Goal: Task Accomplishment & Management: Manage account settings

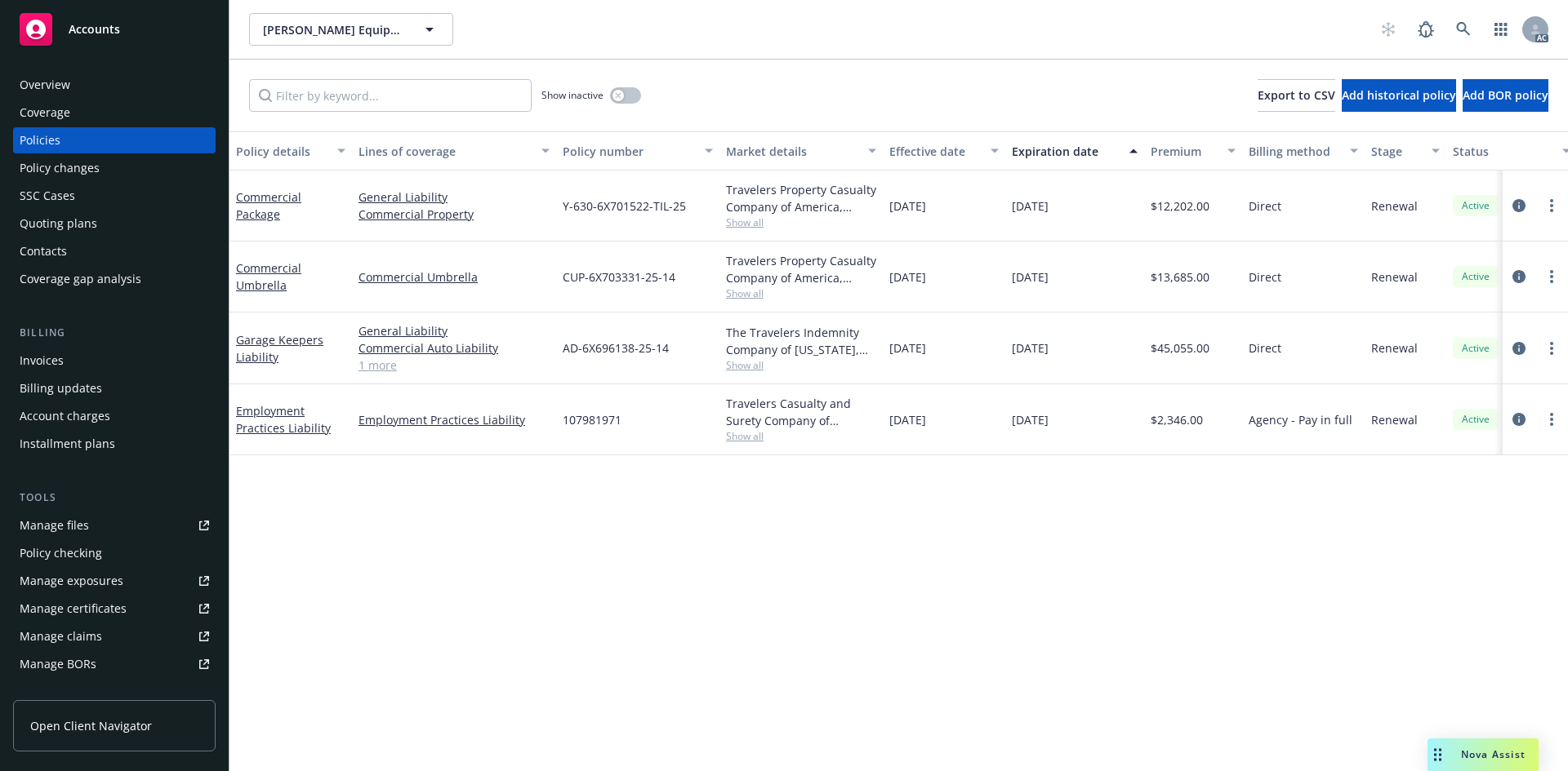
click at [599, 282] on span "CUP-6X703331-25-14" at bounding box center [619, 277] width 113 height 17
click at [758, 405] on div "Travelers Casualty and Surety Company of America, Travelers Insurance" at bounding box center [801, 412] width 151 height 34
click at [1304, 214] on div "Direct" at bounding box center [1303, 205] width 122 height 71
click at [1309, 240] on div "Direct" at bounding box center [1303, 205] width 122 height 71
click at [1280, 352] on span "Direct" at bounding box center [1265, 348] width 33 height 17
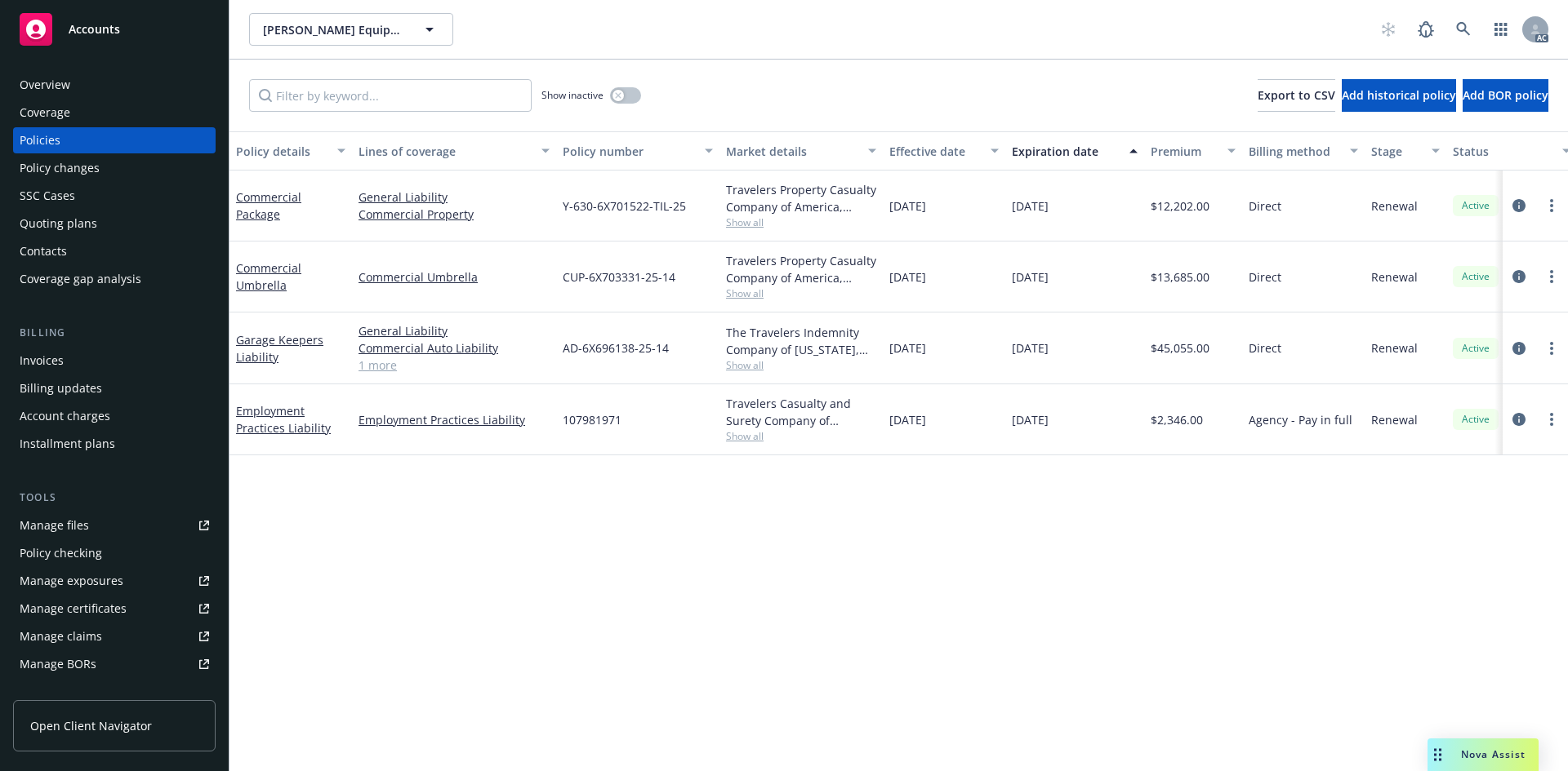
click at [1280, 352] on span "Direct" at bounding box center [1265, 348] width 33 height 17
click at [1277, 348] on span "Direct" at bounding box center [1265, 348] width 33 height 17
click at [1276, 347] on span "Direct" at bounding box center [1265, 348] width 33 height 17
click at [1273, 335] on div "Direct" at bounding box center [1303, 348] width 122 height 72
click at [1516, 346] on icon "circleInformation" at bounding box center [1518, 348] width 13 height 13
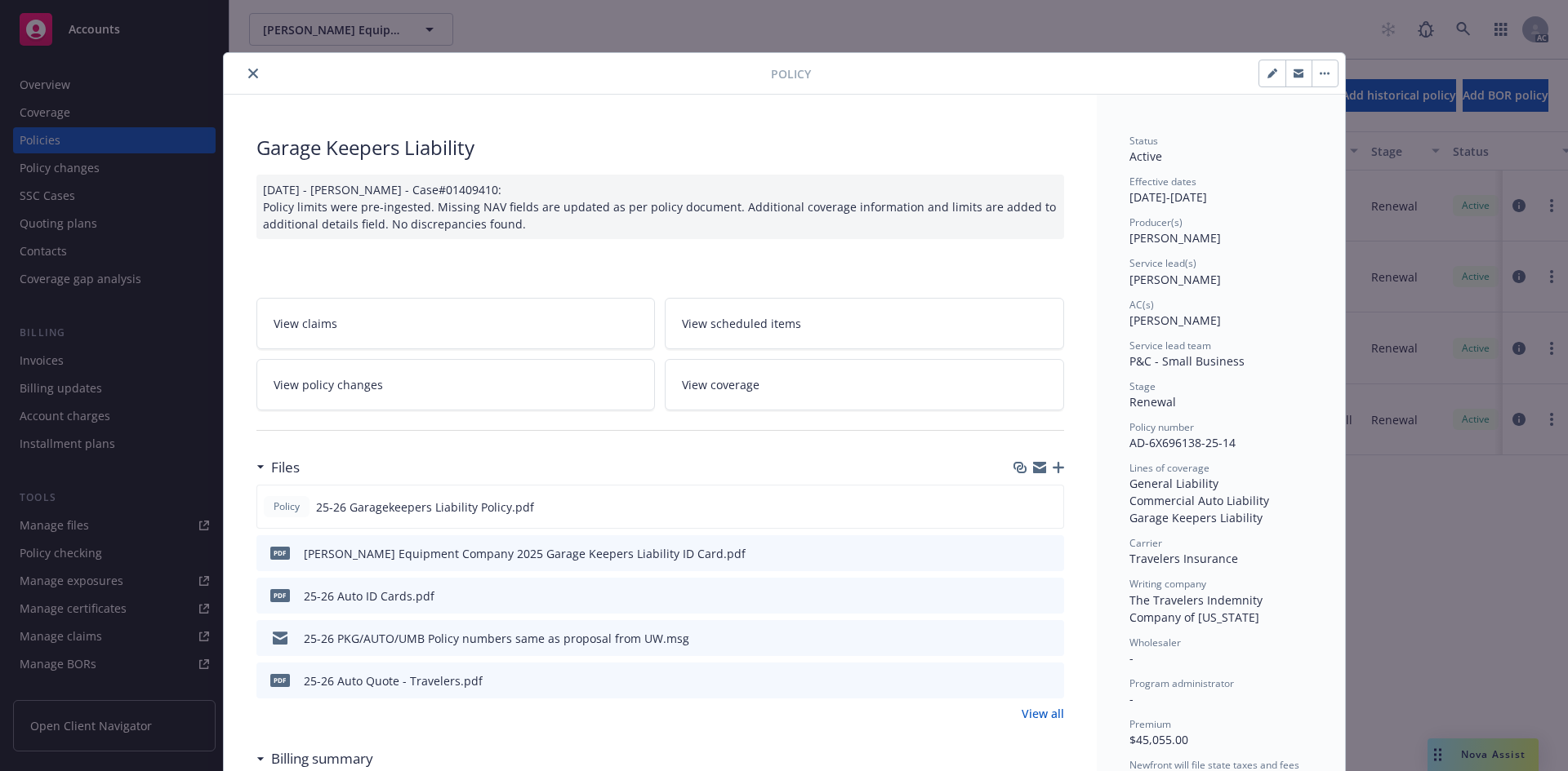
click at [1155, 278] on span "Adnan Shaikh" at bounding box center [1174, 280] width 92 height 15
click at [248, 71] on icon "close" at bounding box center [252, 73] width 9 height 9
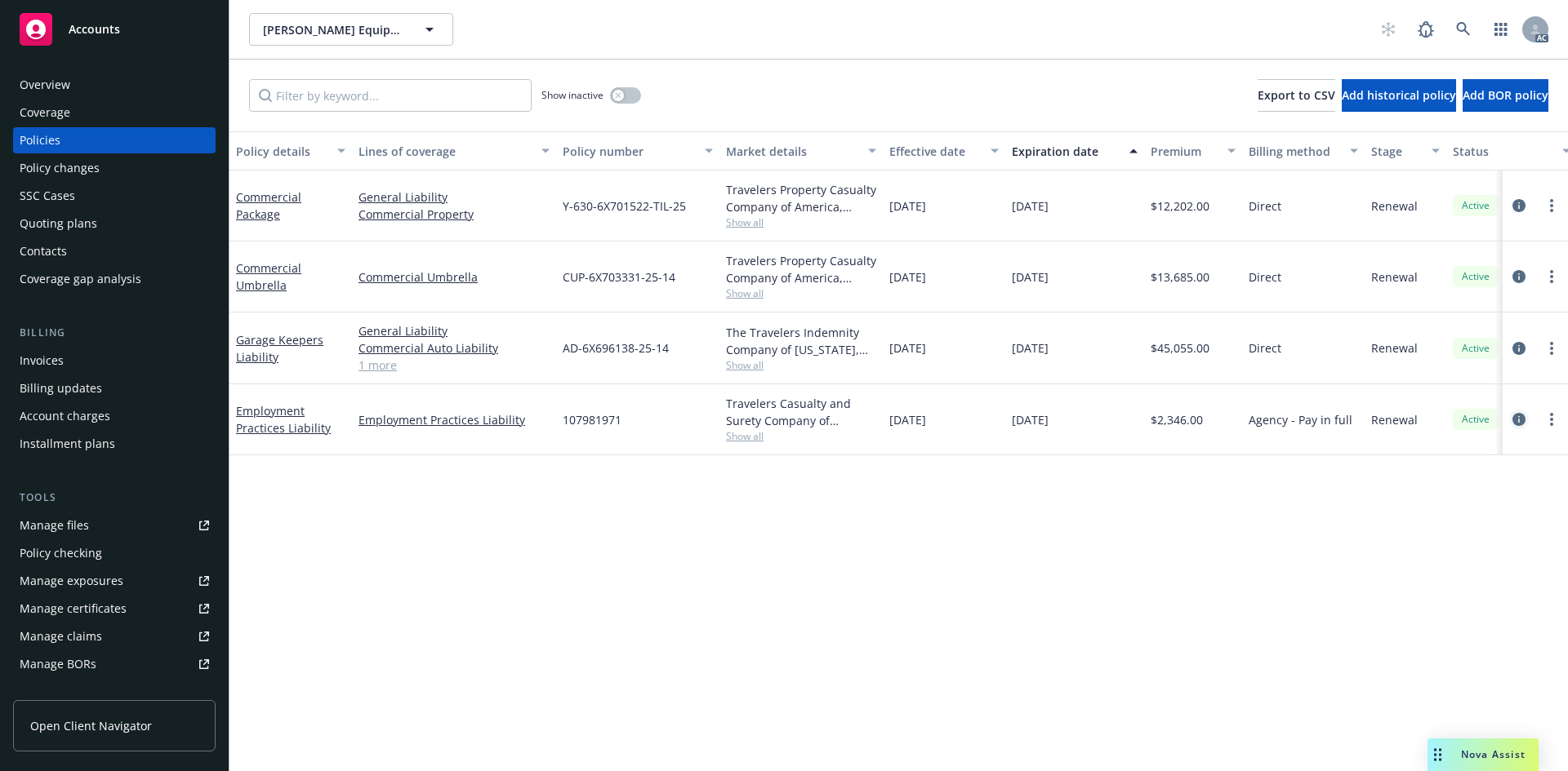
click at [1514, 419] on icon "circleInformation" at bounding box center [1518, 419] width 13 height 13
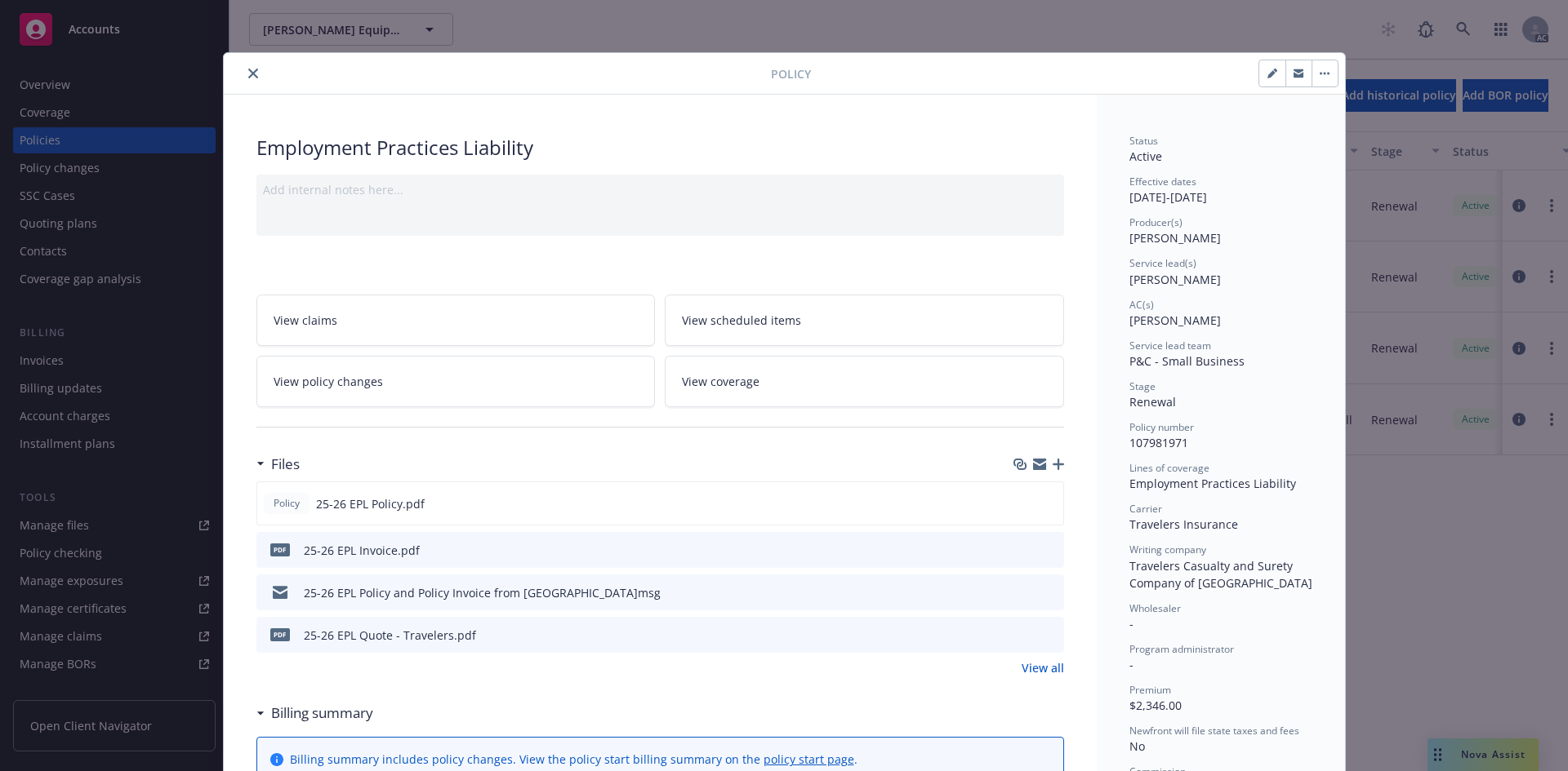
click at [1280, 336] on div "Status Active Effective dates 01/01/2025 - 01/01/2026 Producer(s) Eric Alburger…" at bounding box center [1221, 526] width 183 height 786
click at [254, 77] on button "close" at bounding box center [252, 73] width 20 height 20
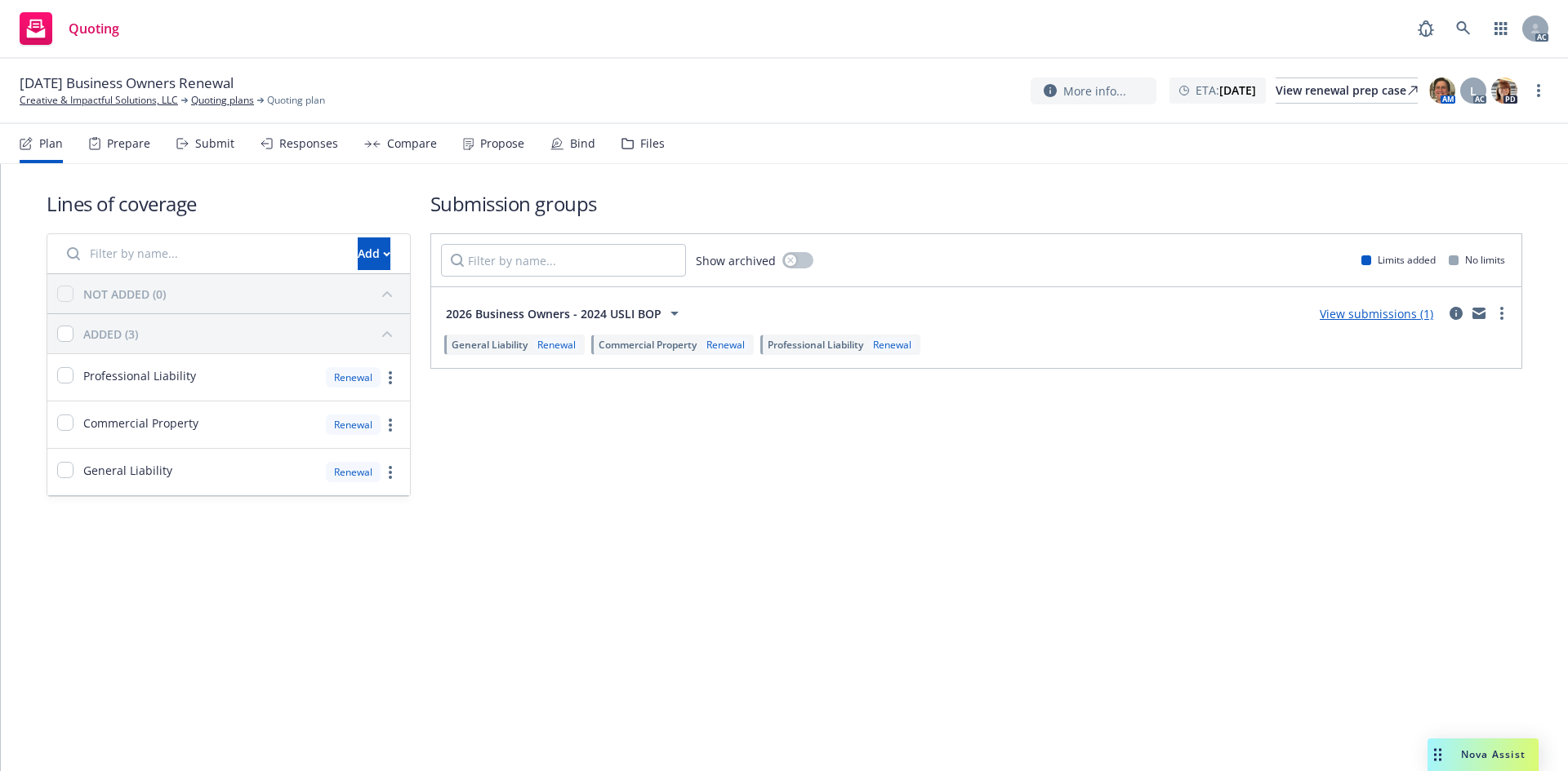
click at [219, 146] on div "Submit" at bounding box center [215, 143] width 39 height 13
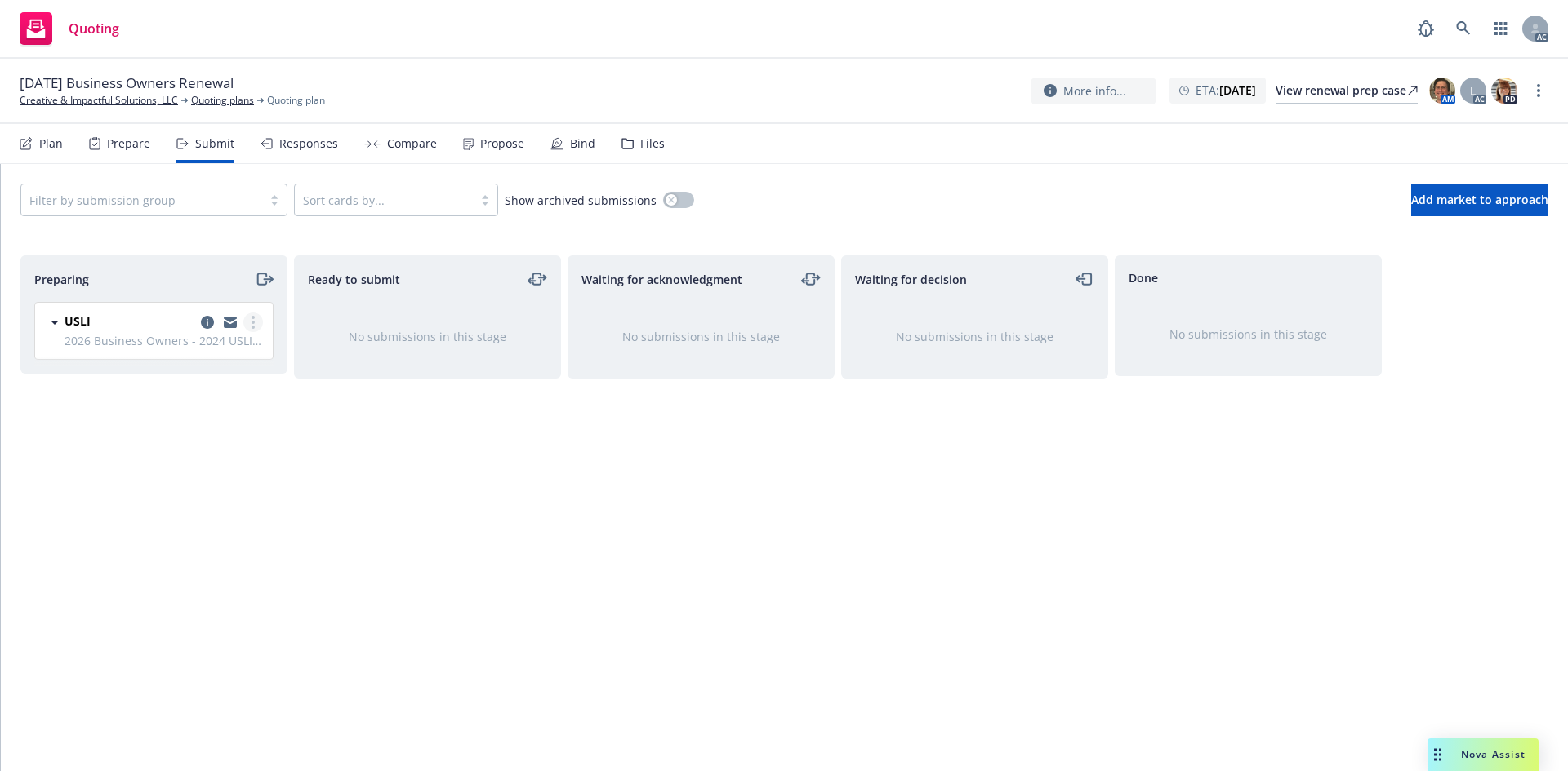
click at [252, 329] on link "more" at bounding box center [252, 322] width 20 height 20
click at [217, 388] on span "Log acknowledgement" at bounding box center [179, 388] width 161 height 15
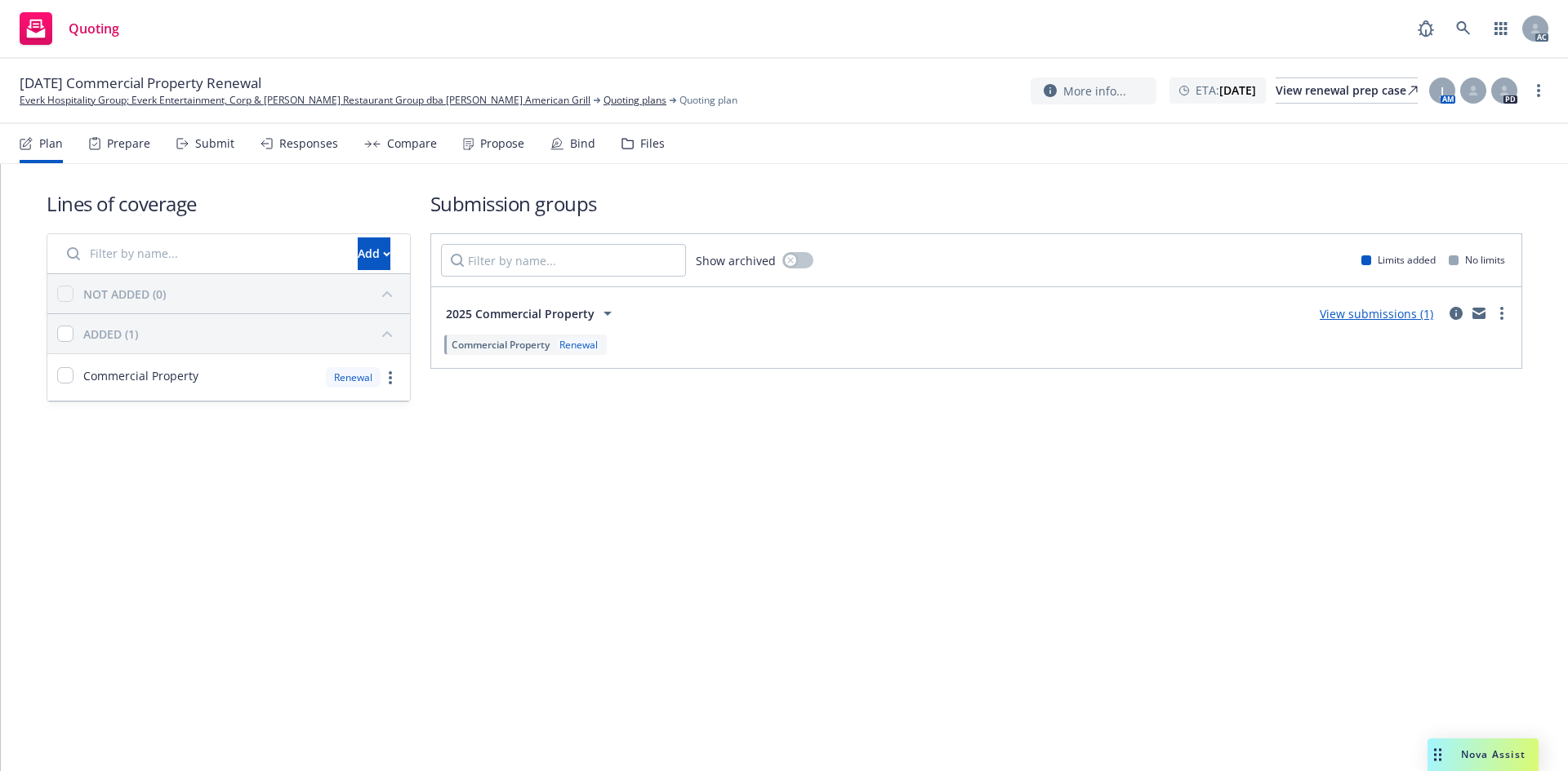
click at [214, 145] on div "Submit" at bounding box center [215, 143] width 39 height 13
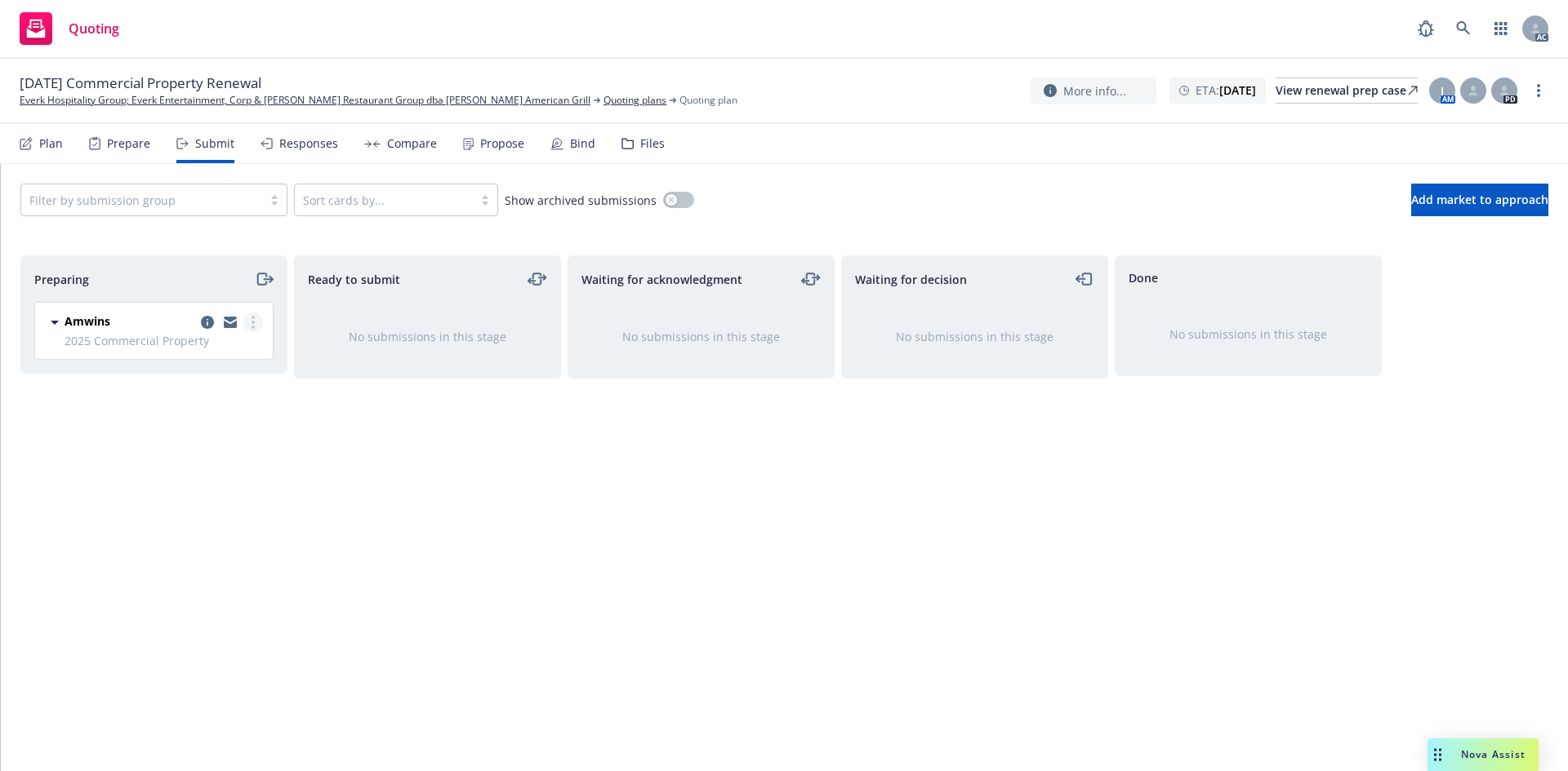
click at [255, 324] on link "more" at bounding box center [252, 322] width 20 height 20
click at [226, 381] on span "Log acknowledgement" at bounding box center [179, 388] width 161 height 15
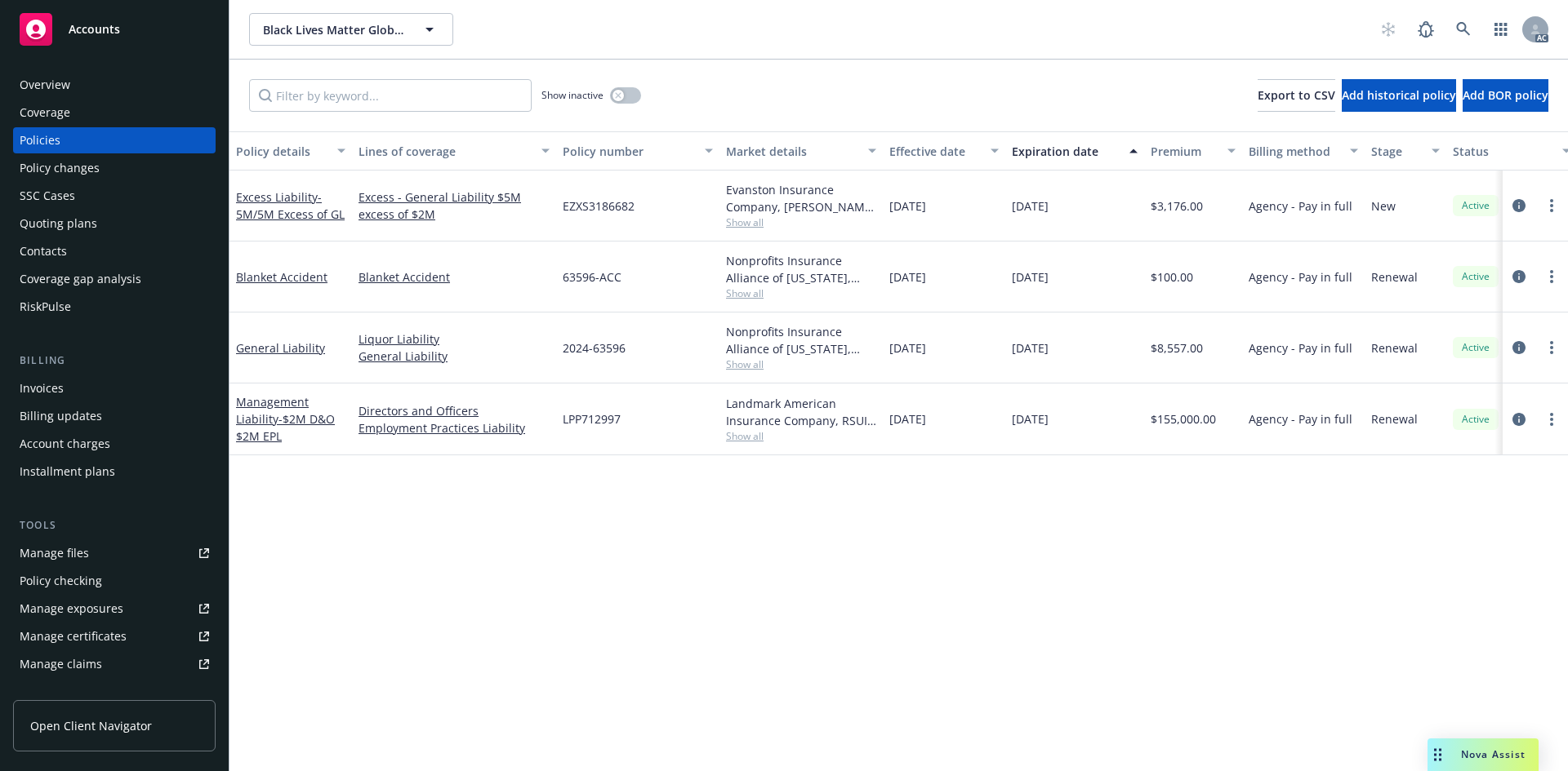
click at [741, 437] on span "Show all" at bounding box center [801, 436] width 151 height 14
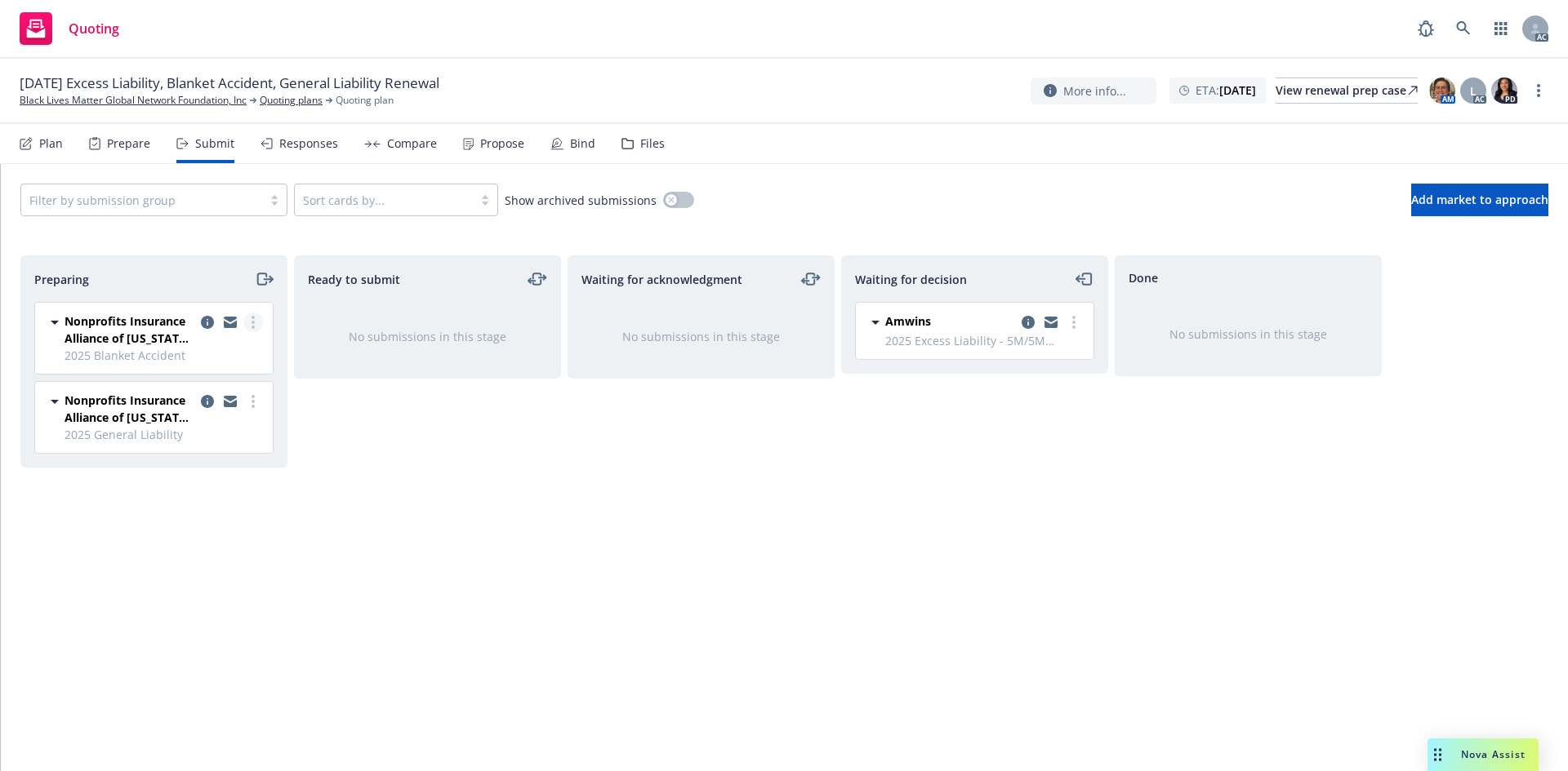
click at [255, 328] on link "more" at bounding box center [252, 322] width 20 height 20
click at [204, 382] on span "Log acknowledgement" at bounding box center [179, 388] width 161 height 15
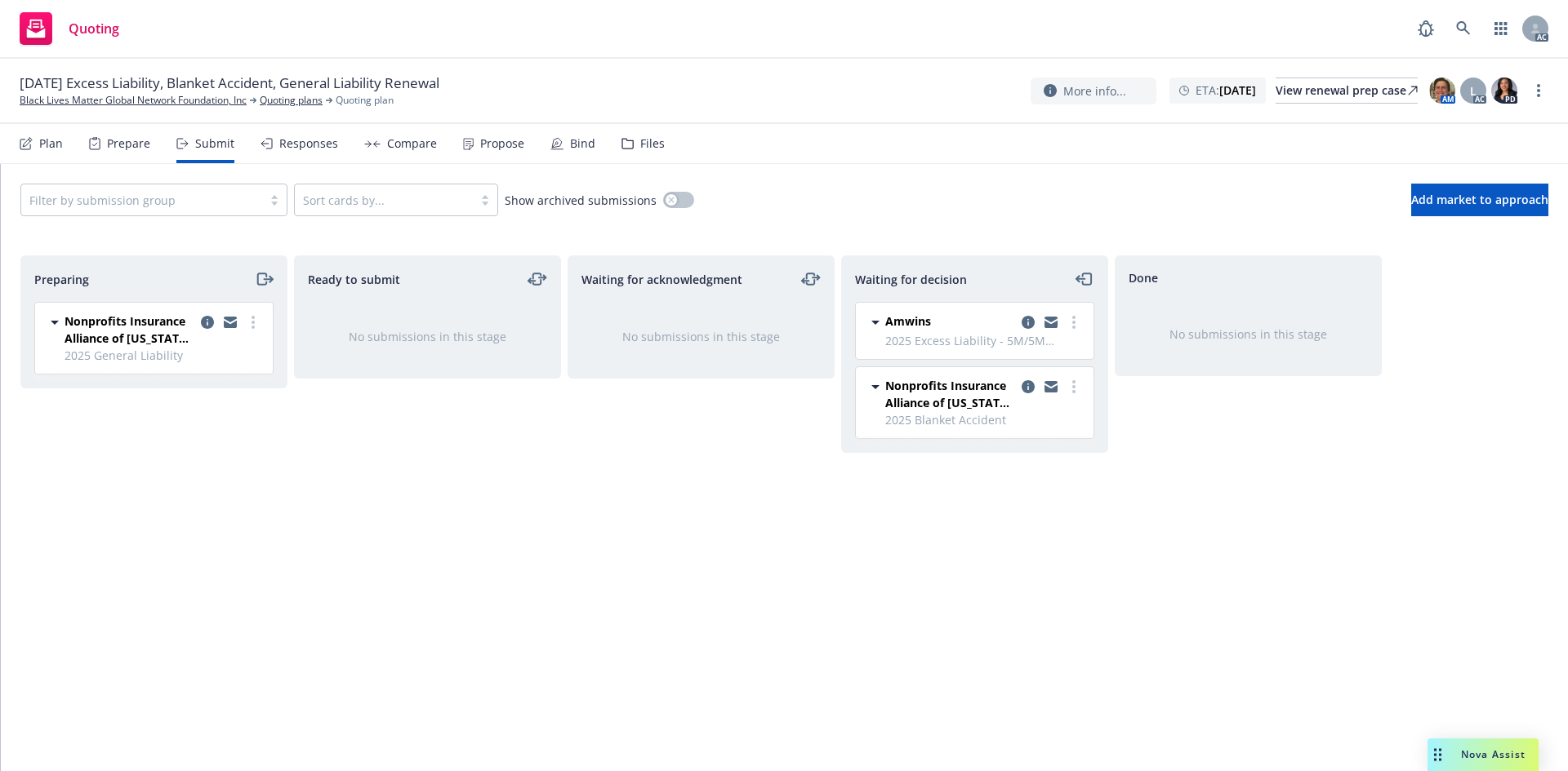
click at [258, 326] on link "more" at bounding box center [252, 322] width 20 height 20
click at [191, 381] on span "Log acknowledgement" at bounding box center [179, 388] width 161 height 15
